Goal: Information Seeking & Learning: Learn about a topic

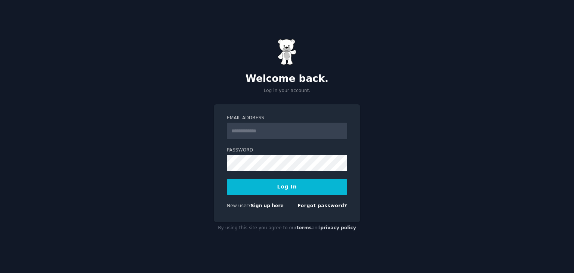
click at [284, 130] on input "Email Address" at bounding box center [287, 130] width 120 height 16
type input "**********"
click at [296, 186] on button "Log In" at bounding box center [287, 187] width 120 height 16
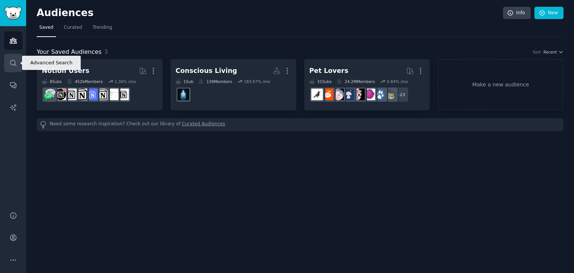
click at [16, 63] on icon "Sidebar" at bounding box center [13, 63] width 8 height 8
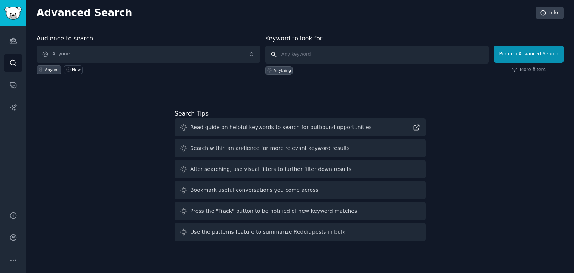
click at [288, 54] on input "text" at bounding box center [376, 55] width 223 height 18
click at [291, 47] on input "text" at bounding box center [376, 55] width 223 height 18
type input "AI tools"
click button "Perform Advanced Search" at bounding box center [528, 54] width 69 height 17
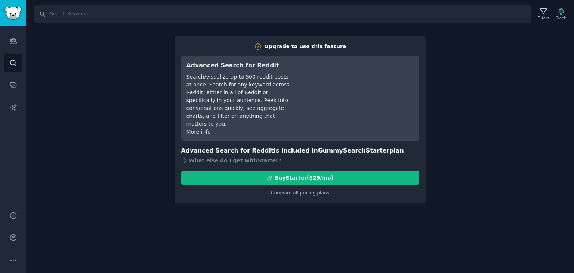
click at [496, 109] on div "Search Filters Track Upgrade to use this feature Advanced Search for Reddit Sea…" at bounding box center [299, 136] width 547 height 273
